Goal: Transaction & Acquisition: Purchase product/service

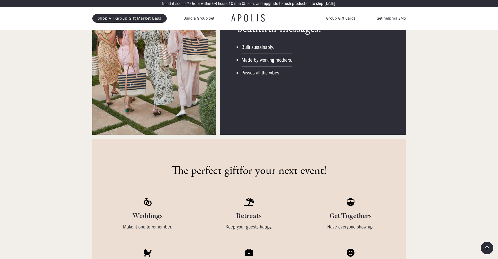
scroll to position [1068, 0]
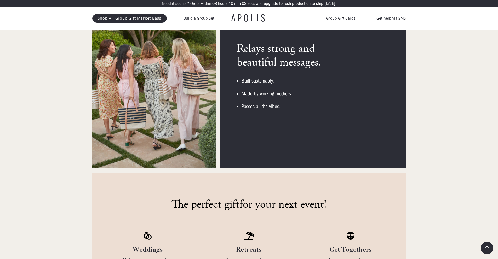
scroll to position [1060, 0]
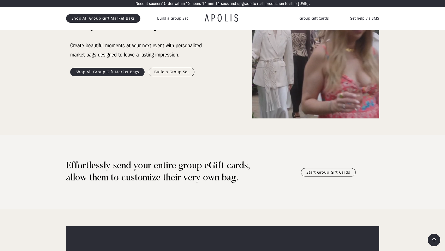
click at [109, 72] on link "Shop All Group Gift Market Bags" at bounding box center [107, 72] width 75 height 8
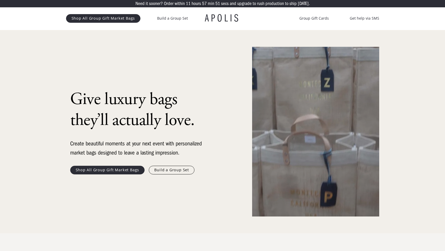
drag, startPoint x: 151, startPoint y: 3, endPoint x: 246, endPoint y: 31, distance: 98.7
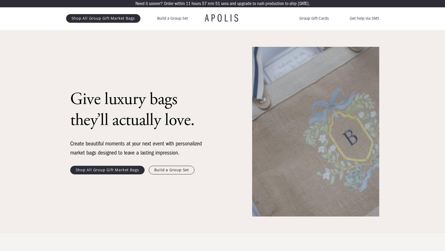
click at [323, 4] on div "Need it sooner? Order within 09 days 11 hours 57 min 51 secs and upgrade to rus…" at bounding box center [222, 3] width 445 height 7
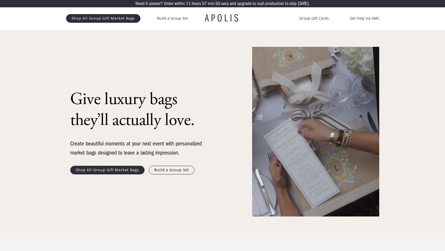
click at [210, 52] on div "Give luxury bags they’ll actually love. Create beautiful moments at your next e…" at bounding box center [150, 131] width 169 height 169
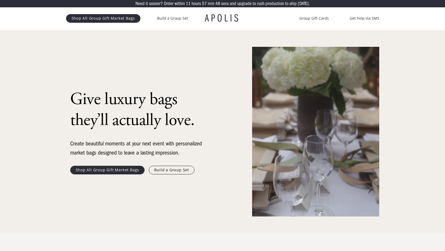
click at [122, 18] on link "Shop All Group Gift Market Bags" at bounding box center [103, 18] width 75 height 8
